Goal: Task Accomplishment & Management: Manage account settings

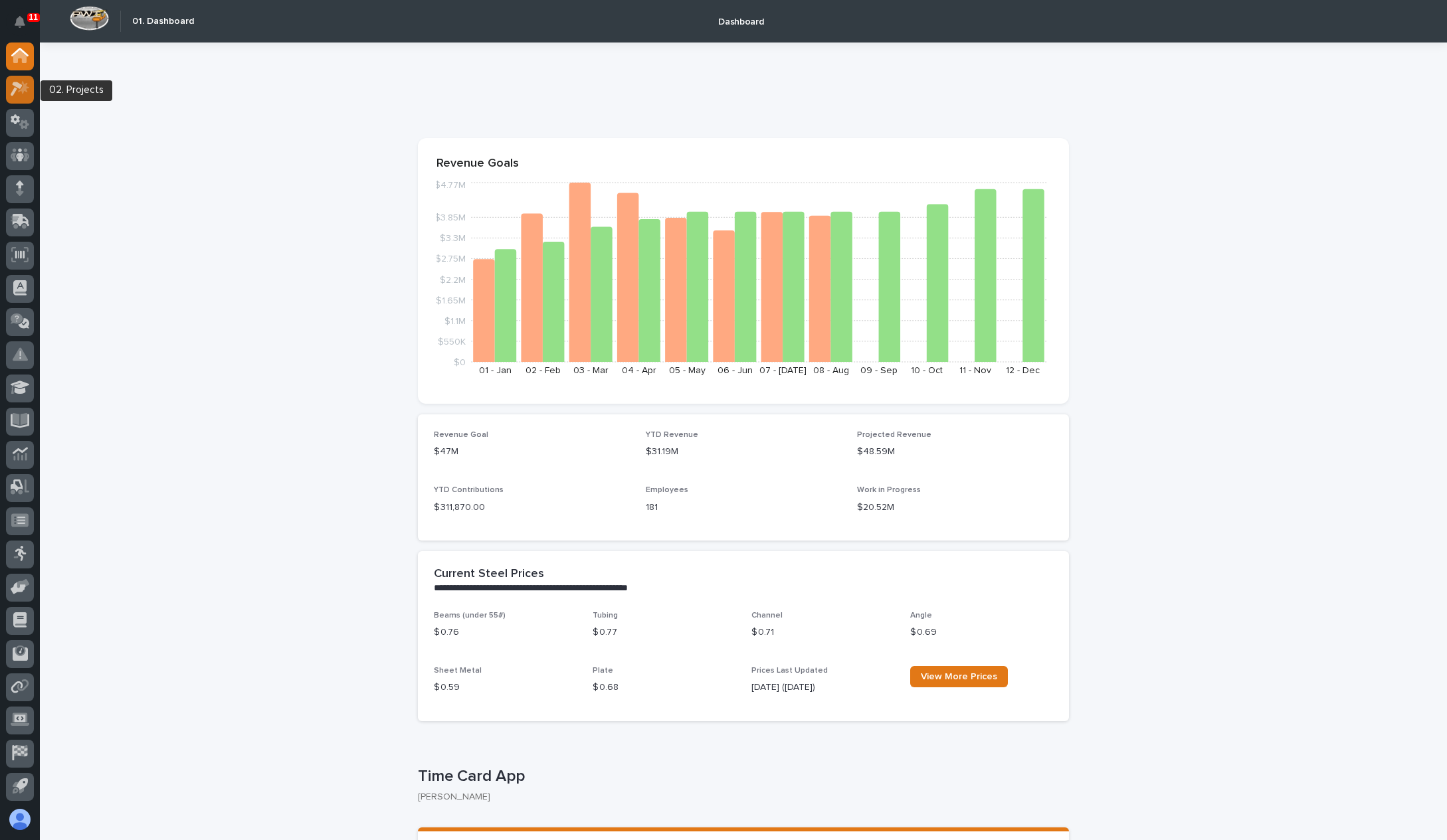
click at [26, 100] on div at bounding box center [20, 90] width 28 height 28
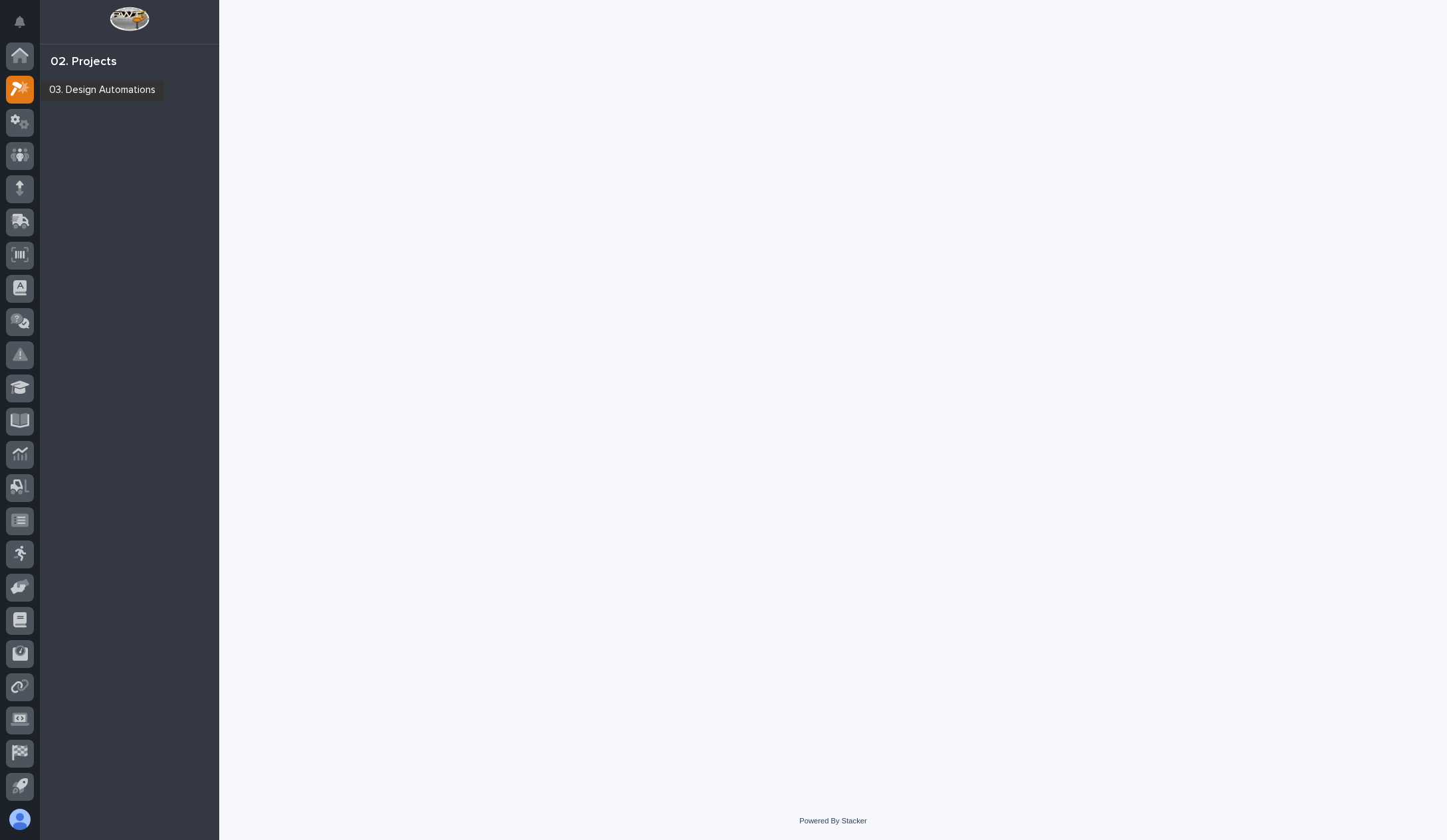
scroll to position [34, 0]
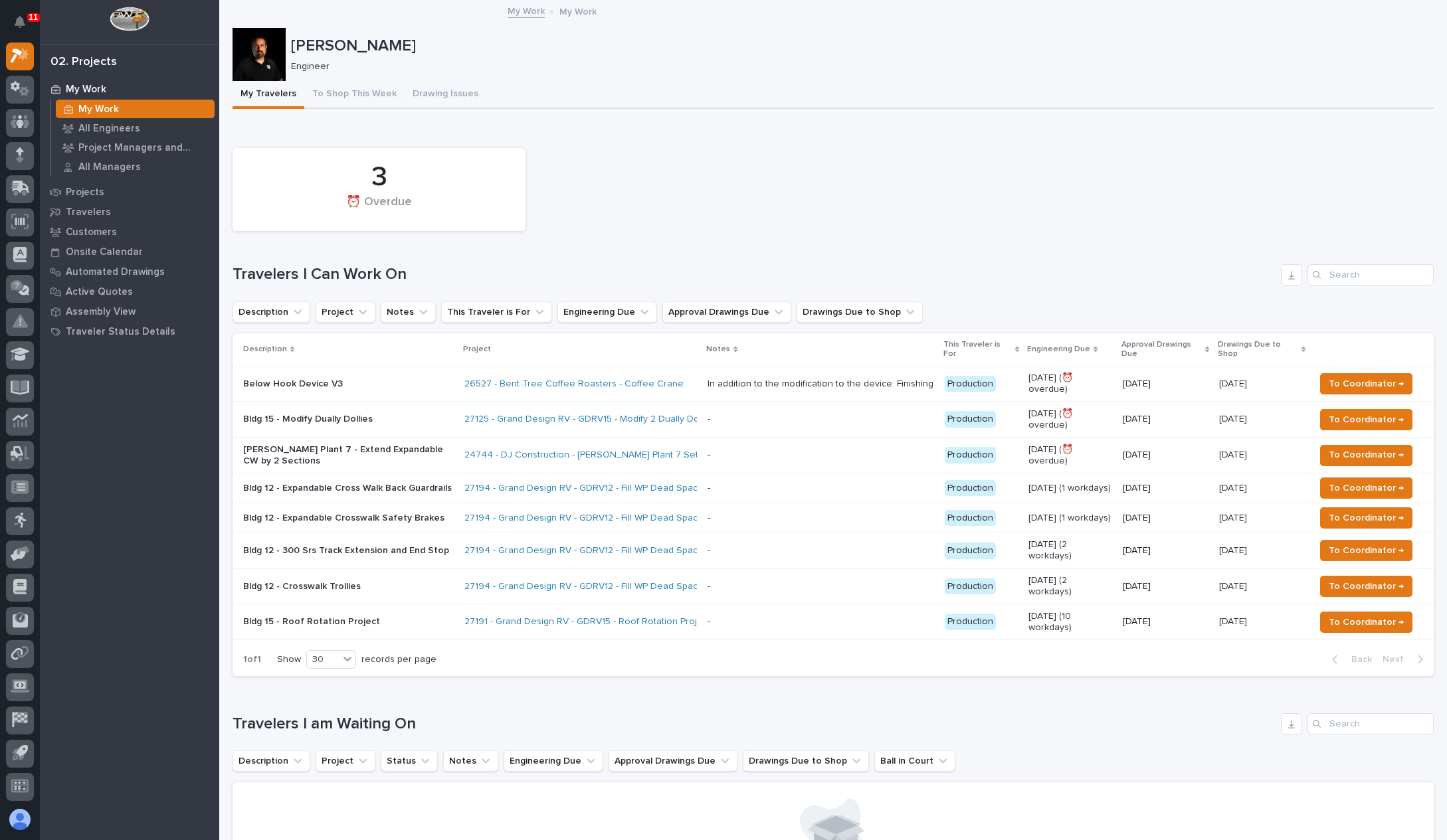
click at [830, 53] on p "[PERSON_NAME]" at bounding box center [859, 46] width 1137 height 19
click at [1383, 480] on span "To Coordinator →" at bounding box center [1366, 487] width 75 height 16
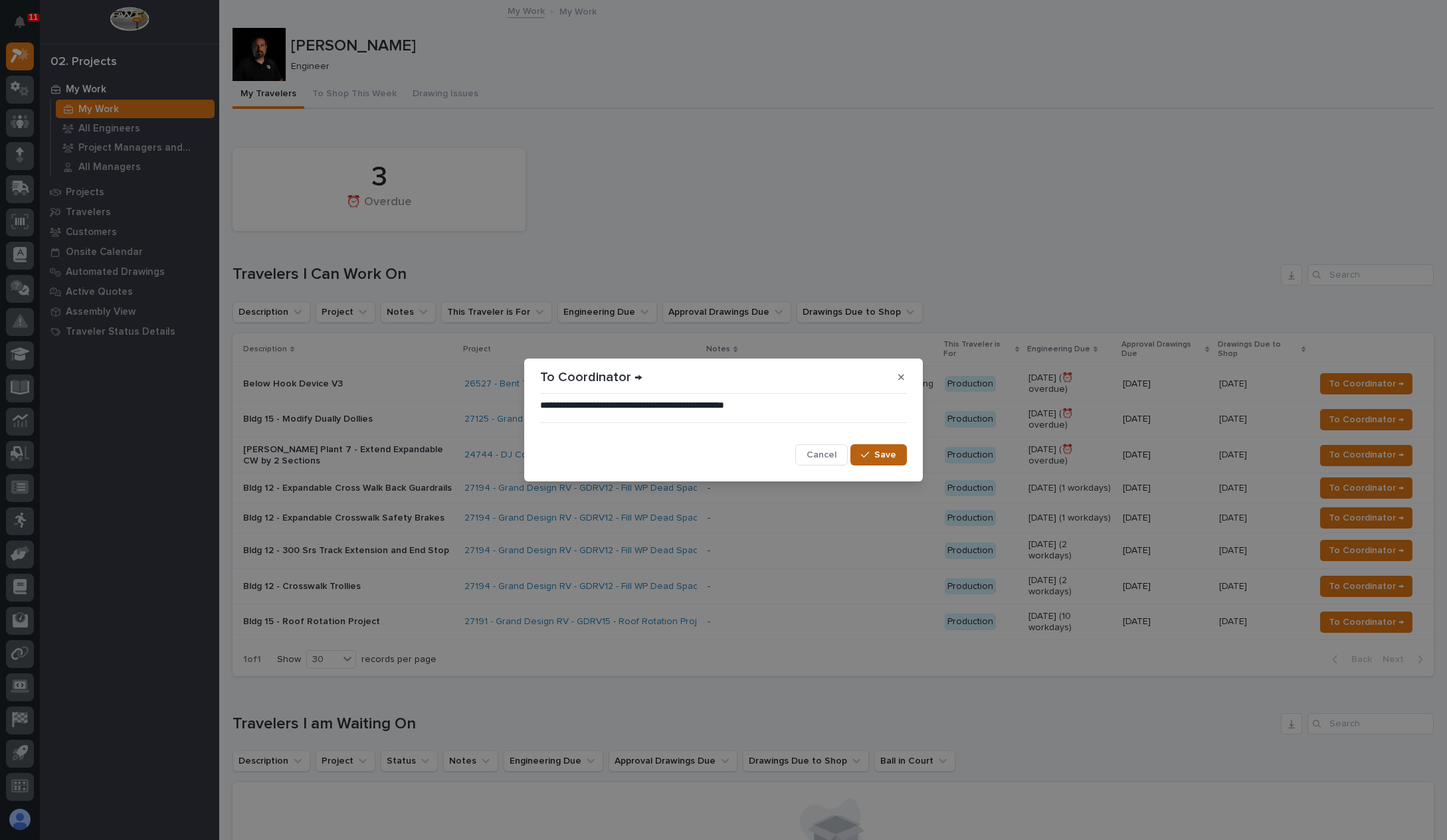
click at [888, 450] on span "Save" at bounding box center [885, 455] width 22 height 12
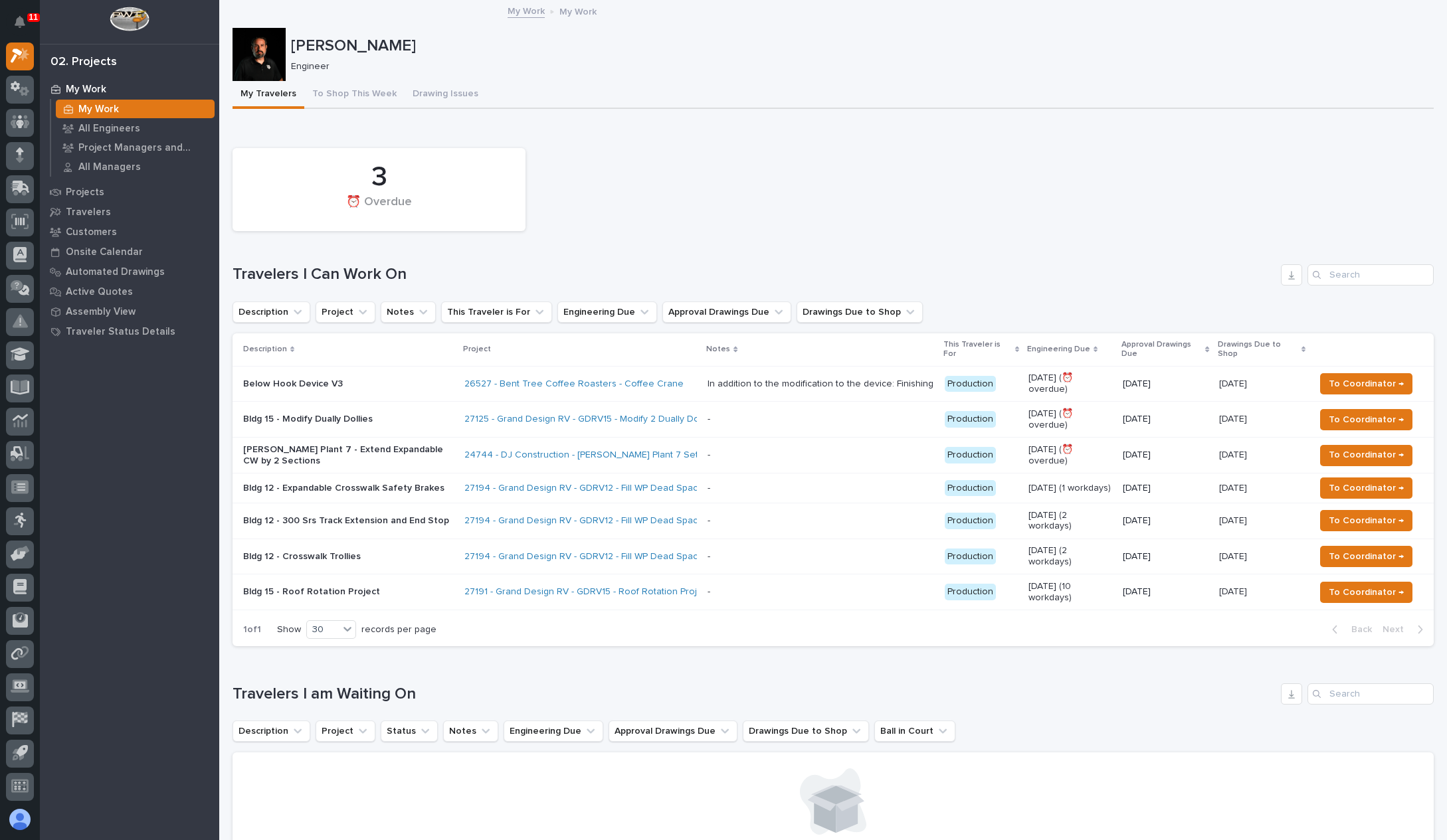
drag, startPoint x: 865, startPoint y: 385, endPoint x: 850, endPoint y: 382, distance: 15.3
click at [850, 382] on div "In addition to the modification to the device: Finishing will require 3 steps..…" at bounding box center [820, 384] width 227 height 11
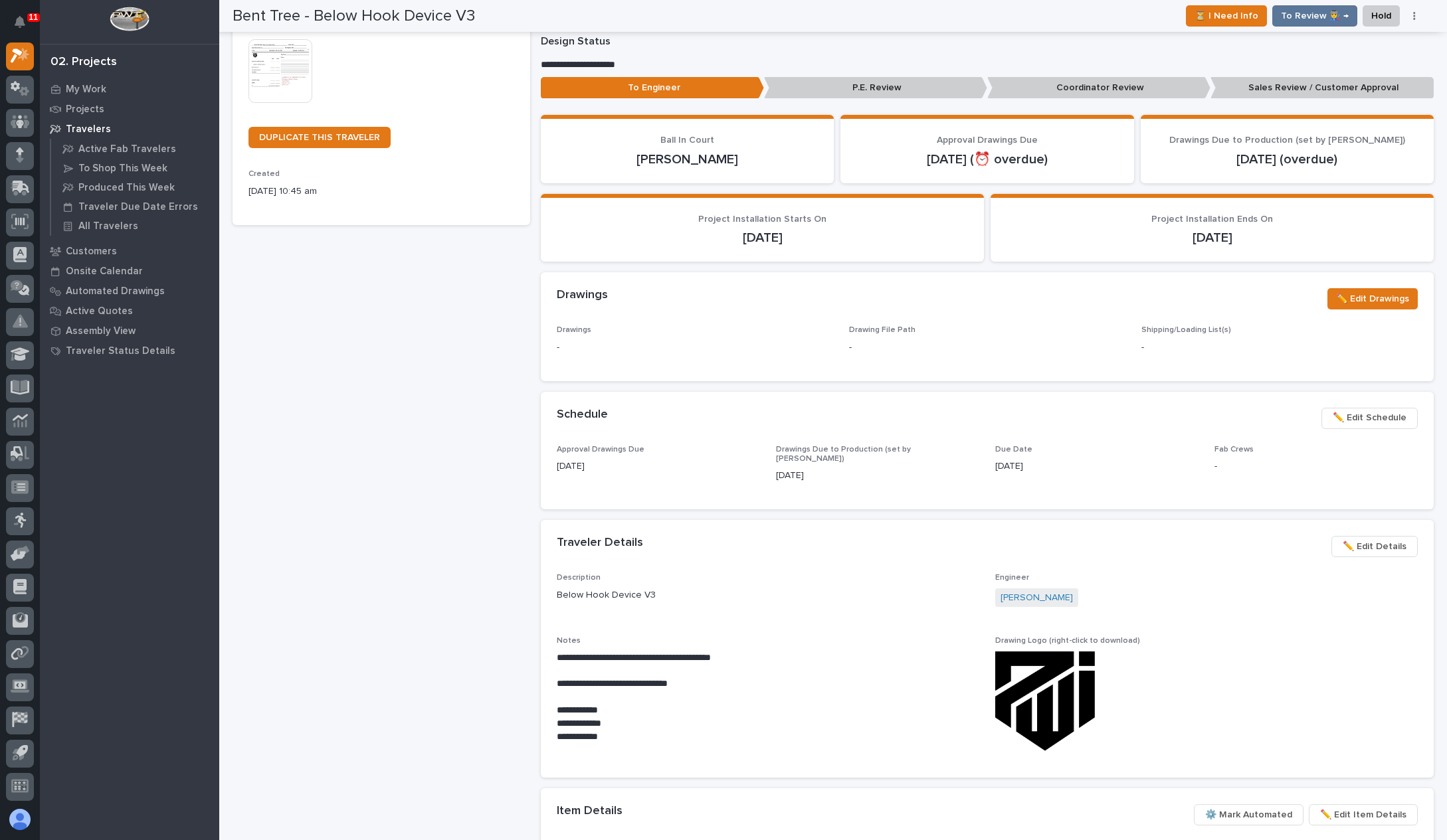
scroll to position [264, 0]
click at [1359, 538] on span "✏️ Edit Details" at bounding box center [1374, 546] width 64 height 16
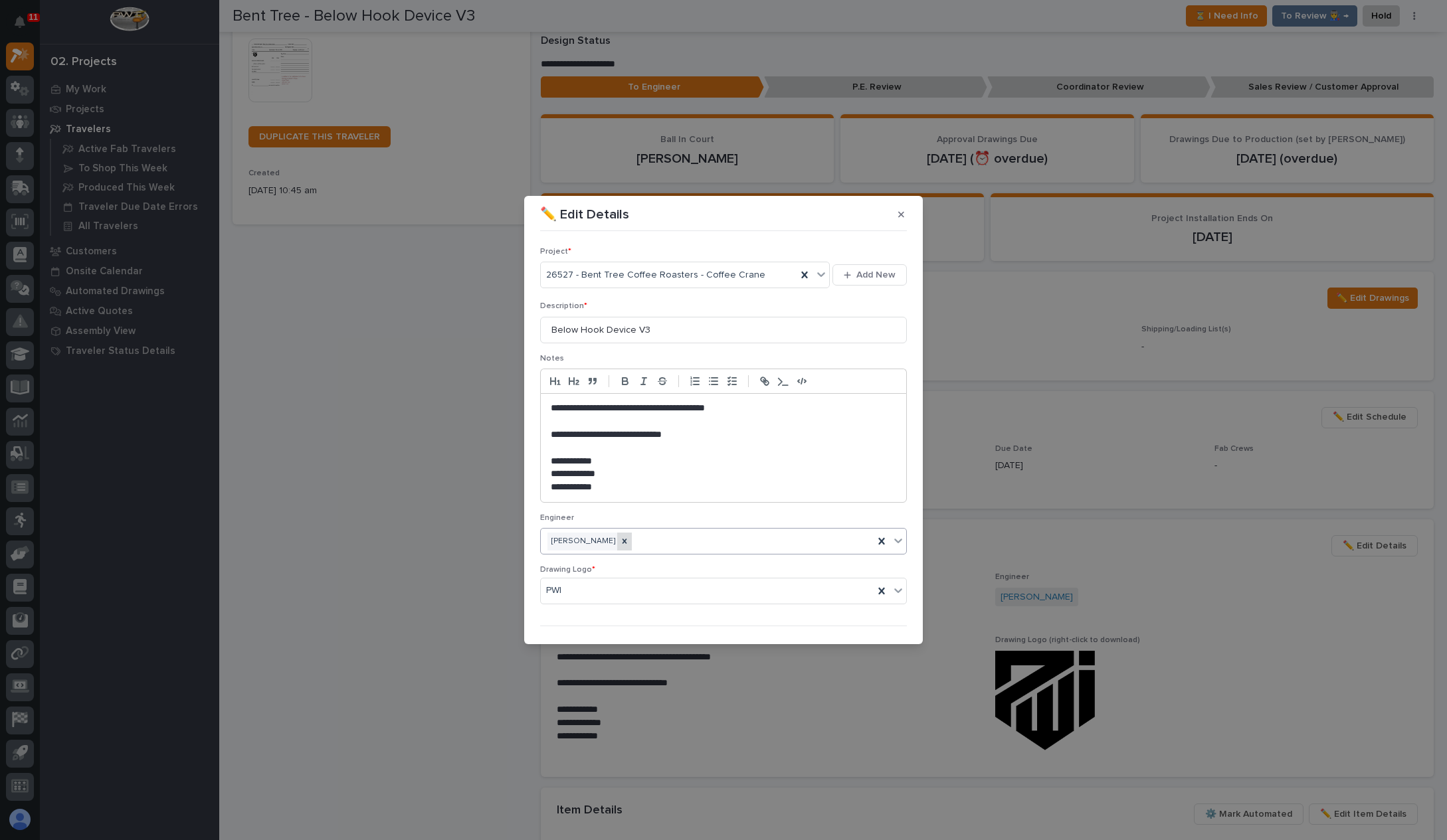
click at [620, 543] on icon at bounding box center [625, 542] width 10 height 10
click at [449, 487] on div "**********" at bounding box center [723, 420] width 1447 height 840
click at [902, 220] on button "button" at bounding box center [901, 214] width 22 height 21
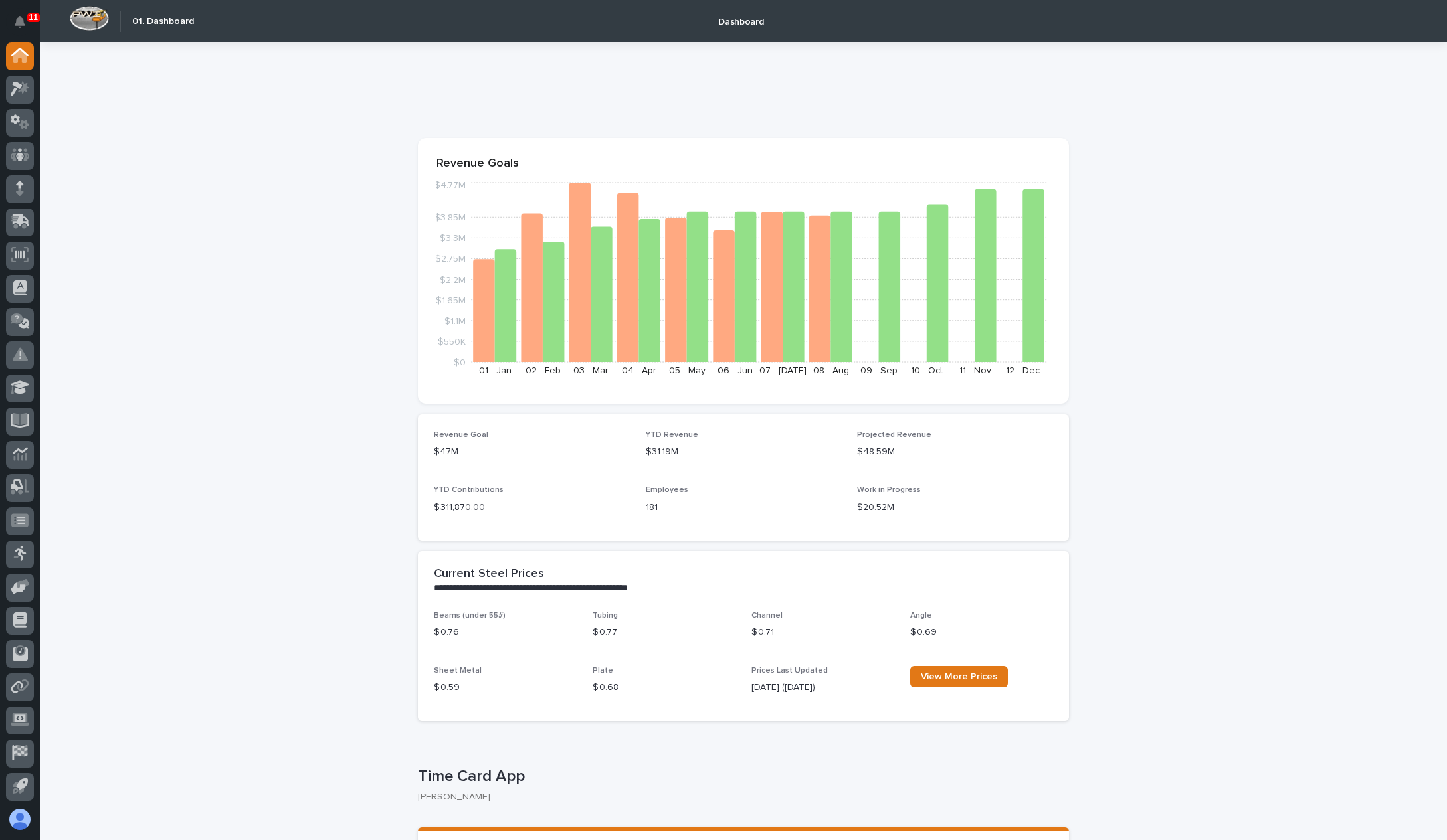
click at [4, 97] on div at bounding box center [20, 424] width 40 height 763
click at [10, 97] on div at bounding box center [20, 90] width 28 height 28
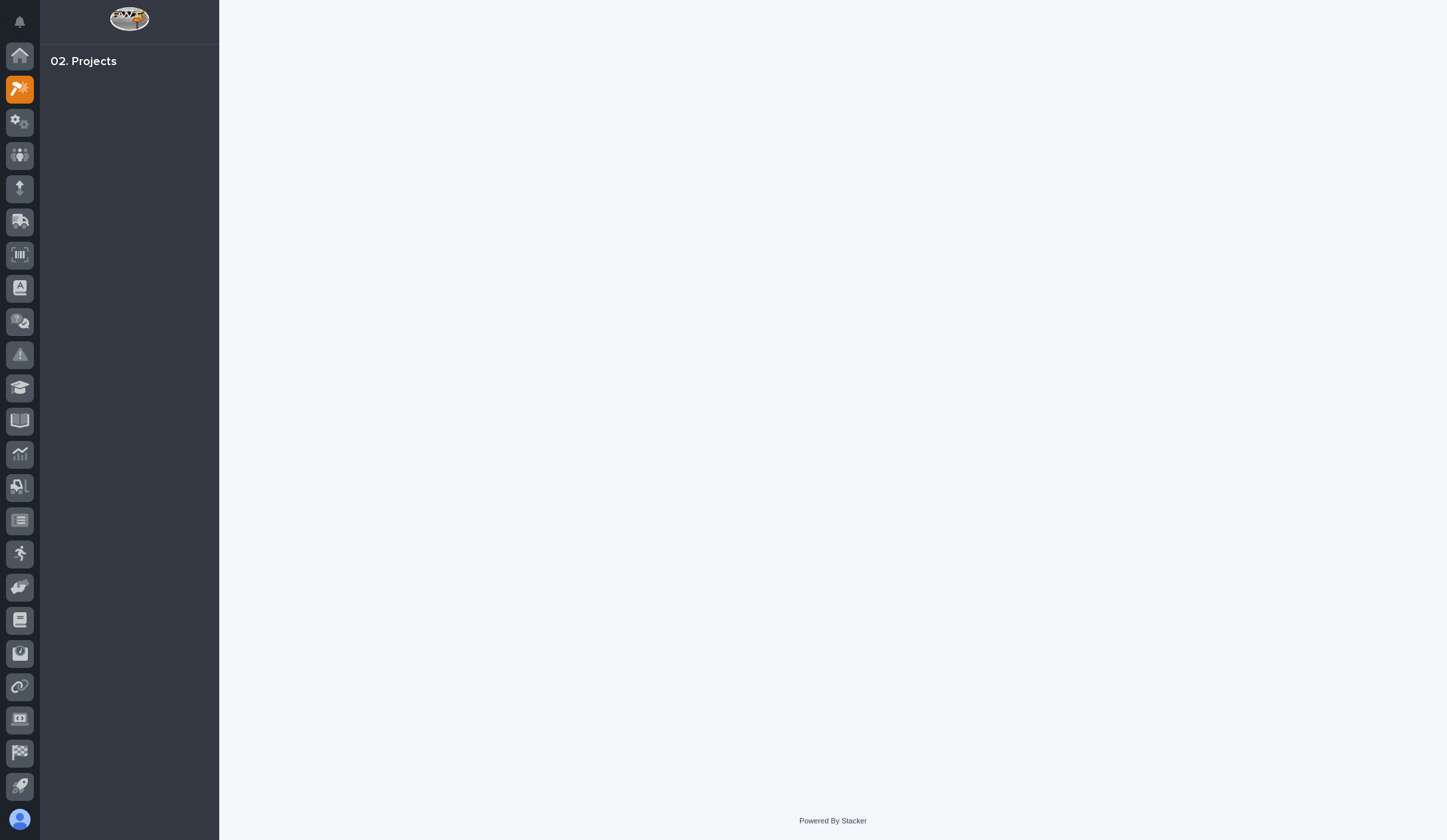
scroll to position [34, 0]
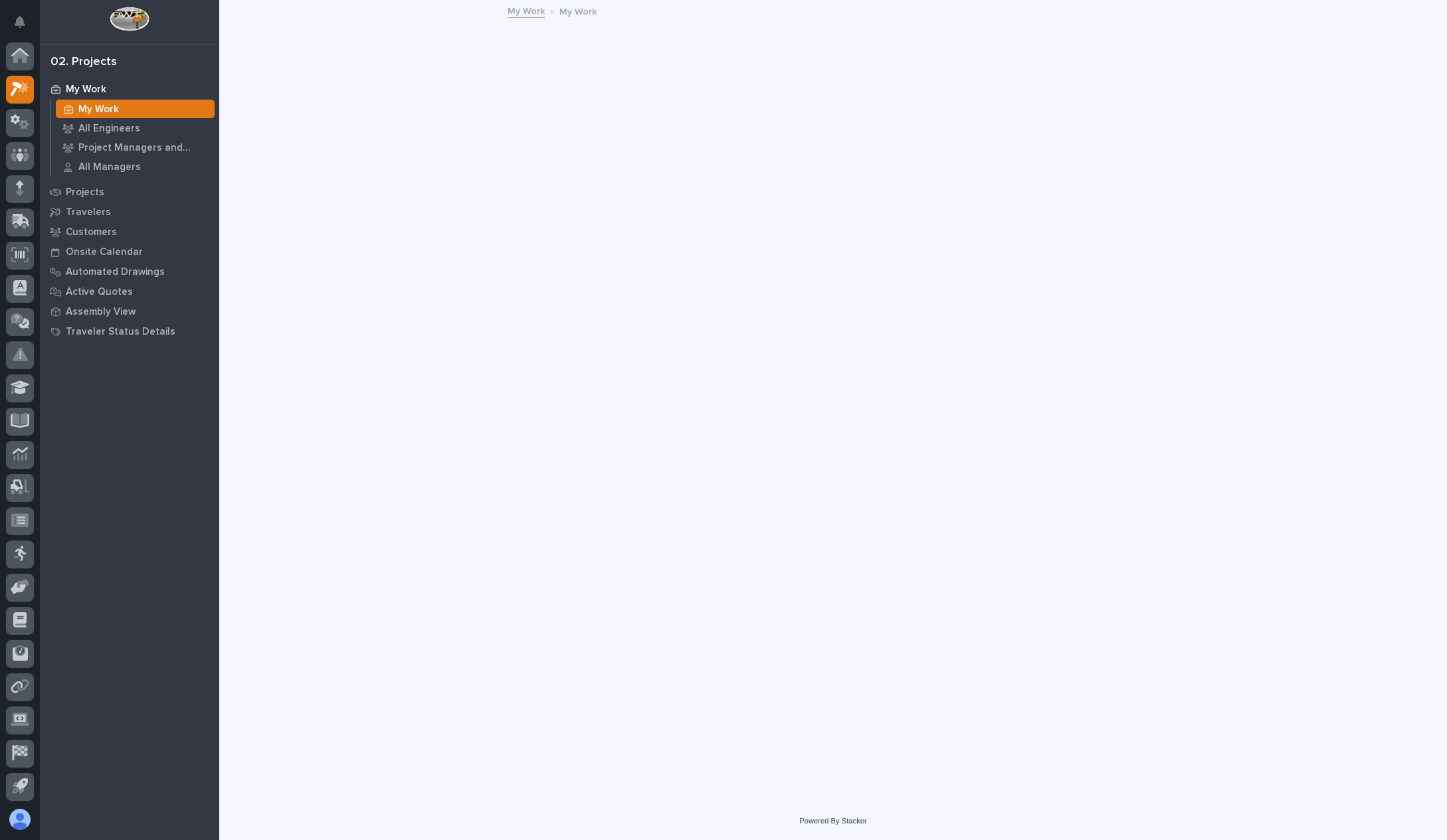
scroll to position [34, 0]
